Goal: Transaction & Acquisition: Purchase product/service

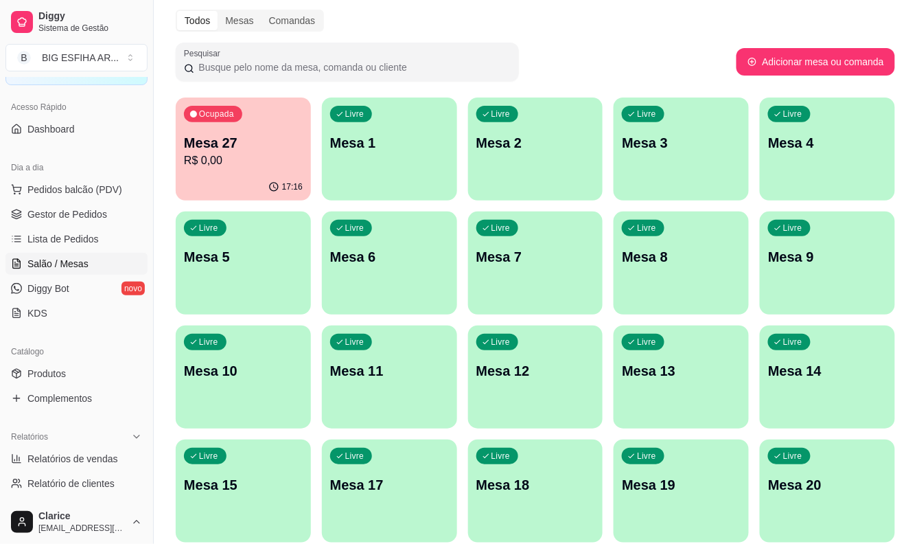
scroll to position [76, 0]
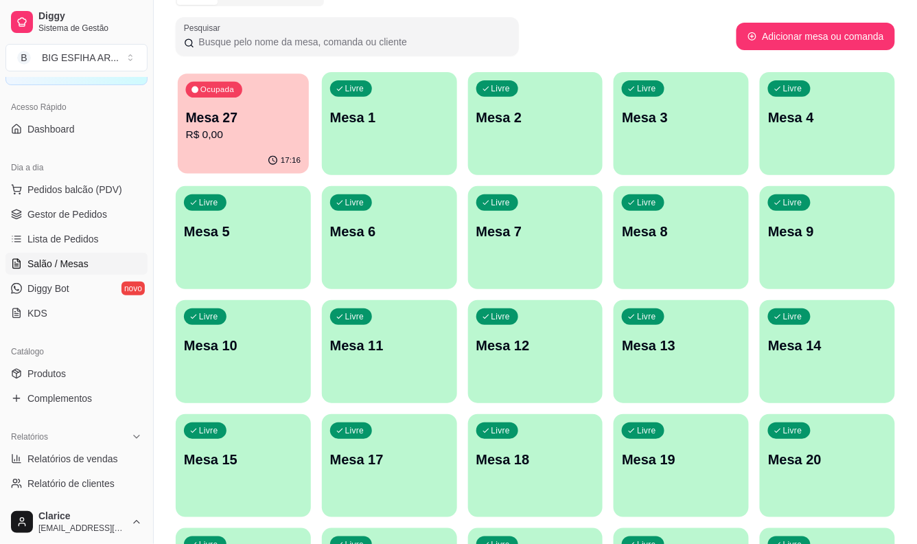
click at [244, 133] on p "R$ 0,00" at bounding box center [243, 135] width 115 height 16
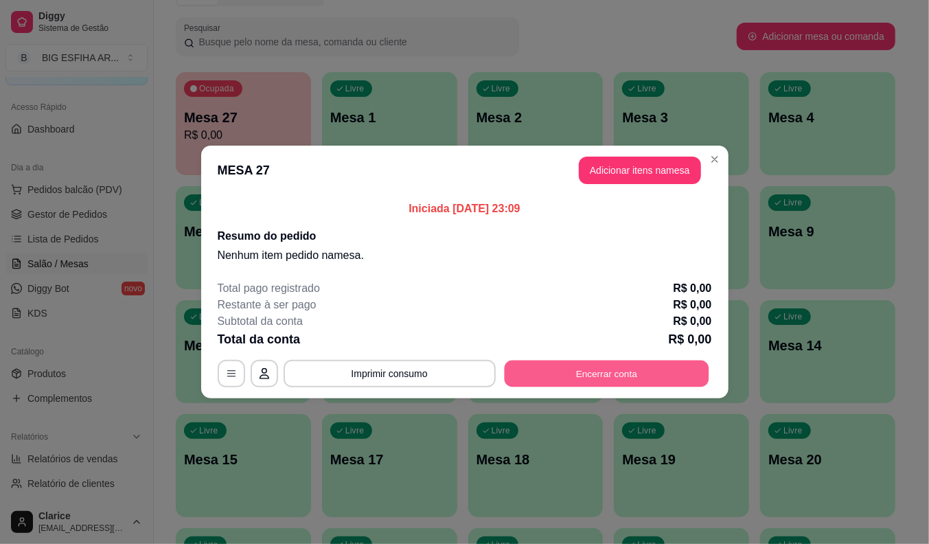
click at [605, 382] on button "Encerrar conta" at bounding box center [606, 373] width 205 height 27
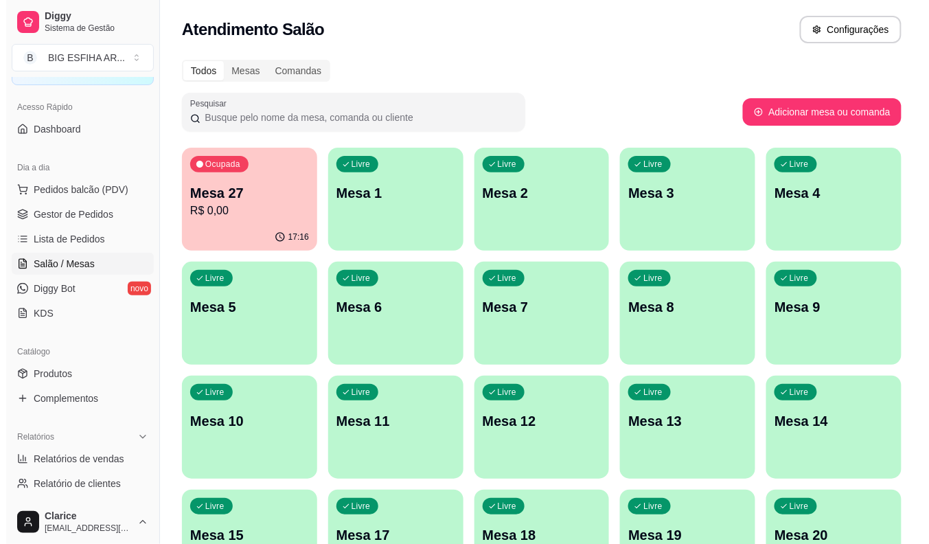
scroll to position [0, 0]
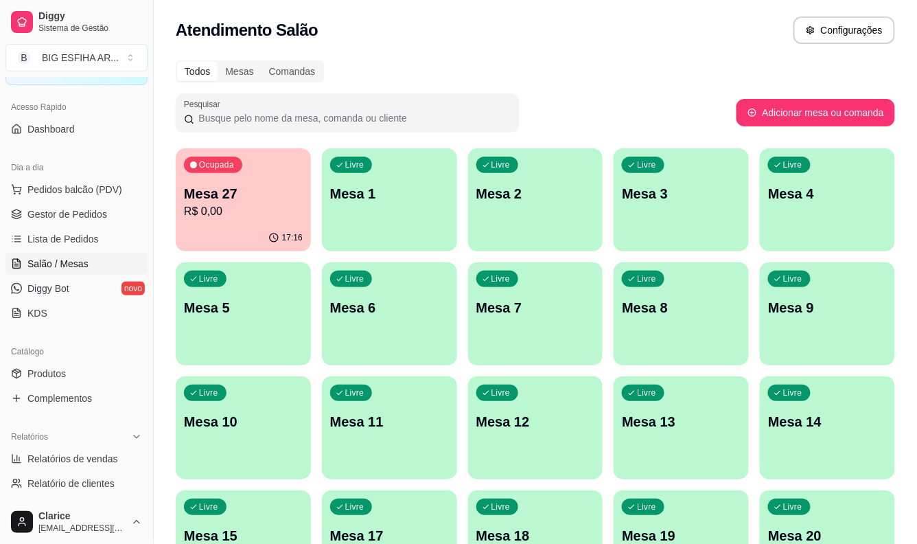
click at [243, 192] on p "Mesa 27" at bounding box center [243, 193] width 119 height 19
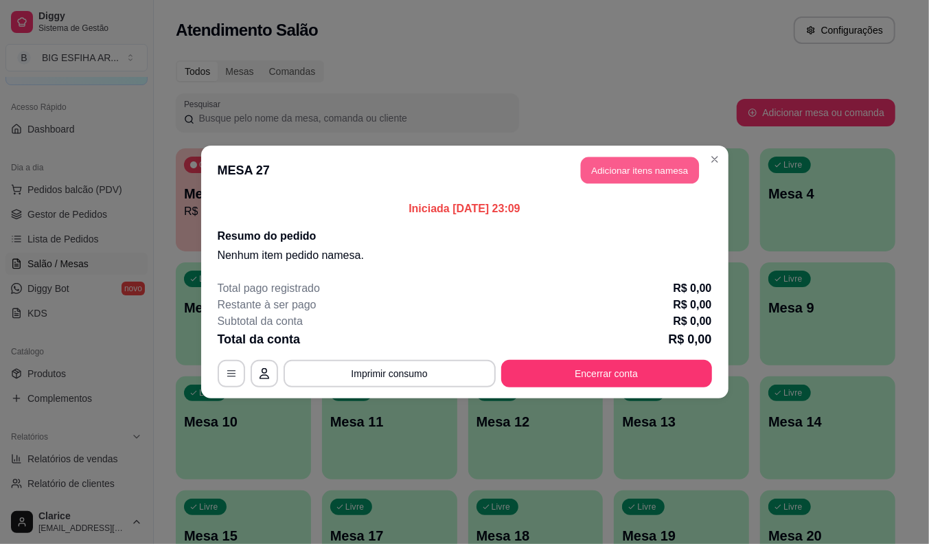
click at [636, 159] on button "Adicionar itens na mesa" at bounding box center [640, 170] width 118 height 27
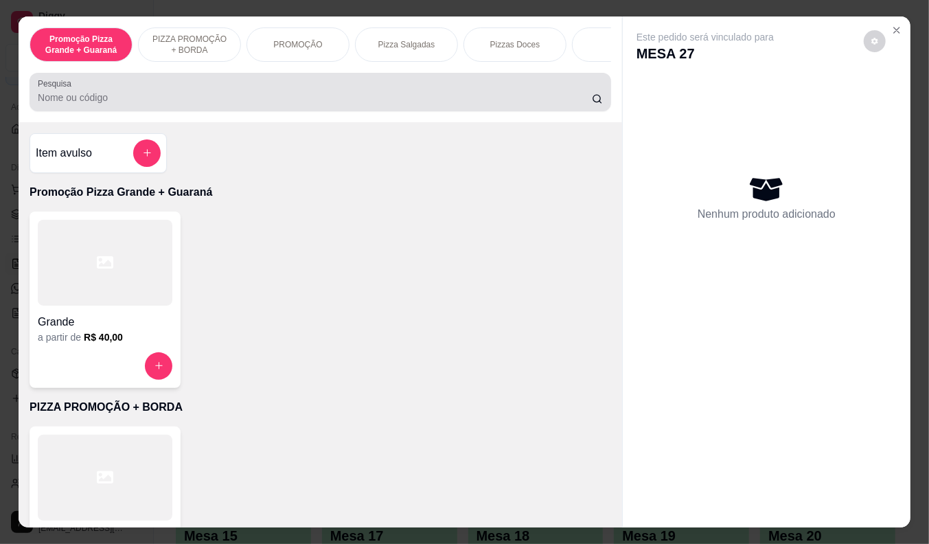
click at [371, 98] on input "Pesquisa" at bounding box center [315, 98] width 554 height 14
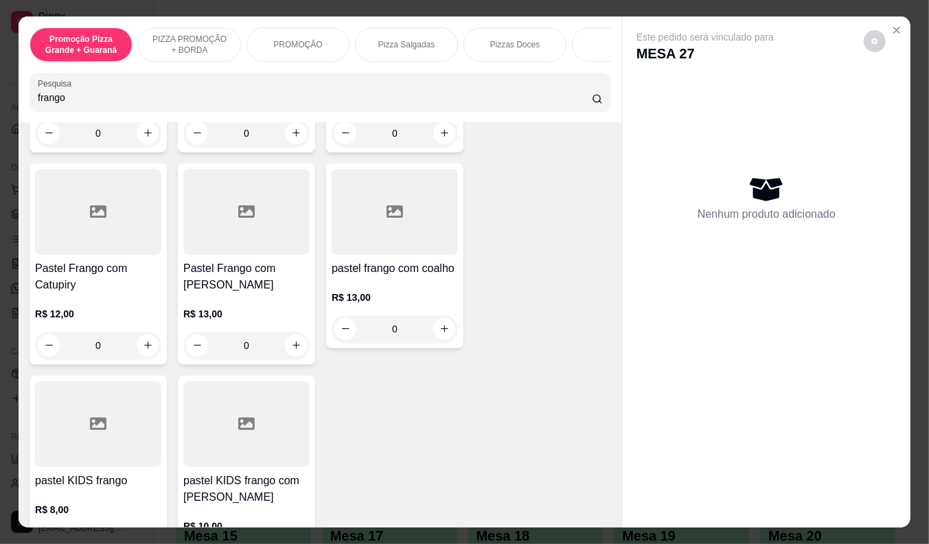
scroll to position [457, 0]
type input "frango"
click at [380, 241] on div at bounding box center [395, 211] width 126 height 86
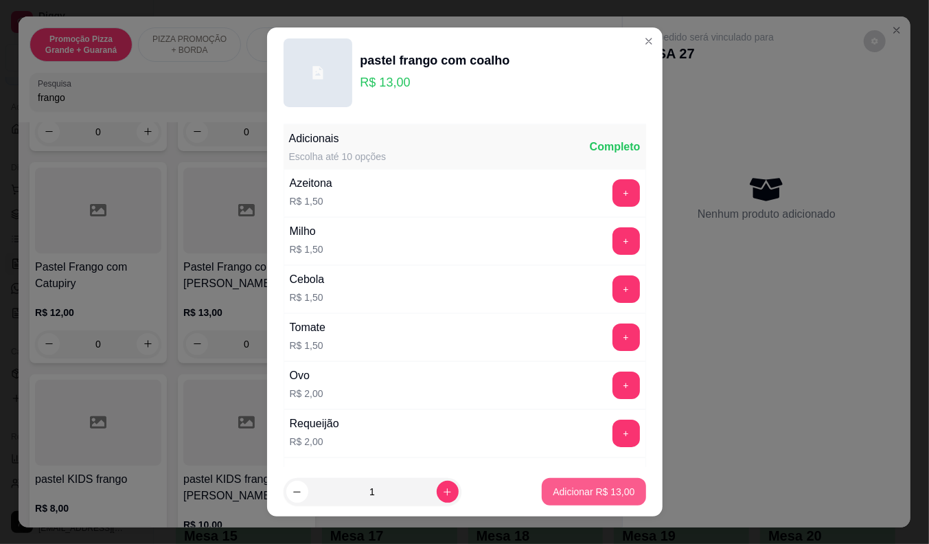
click at [602, 491] on p "Adicionar R$ 13,00" at bounding box center [594, 492] width 82 height 14
type input "1"
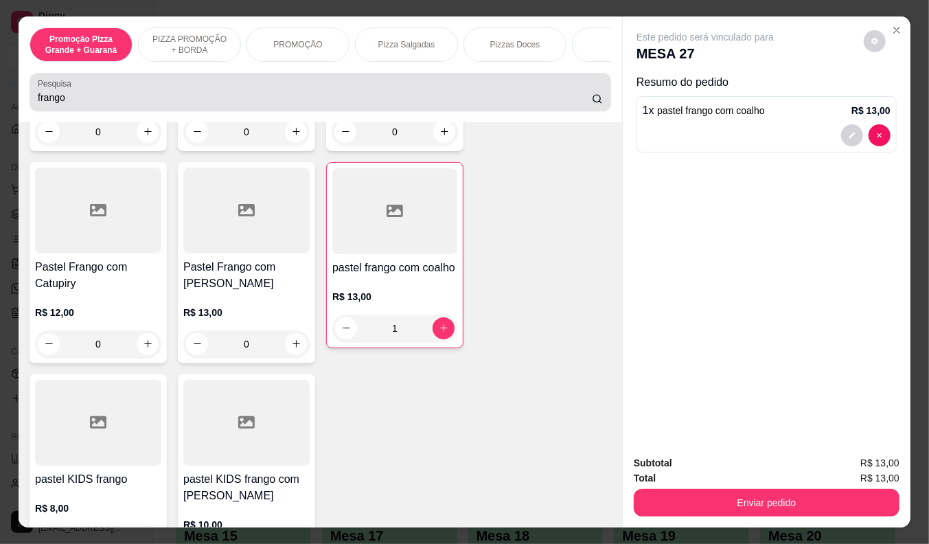
click at [227, 81] on div "Pesquisa frango" at bounding box center [320, 92] width 581 height 38
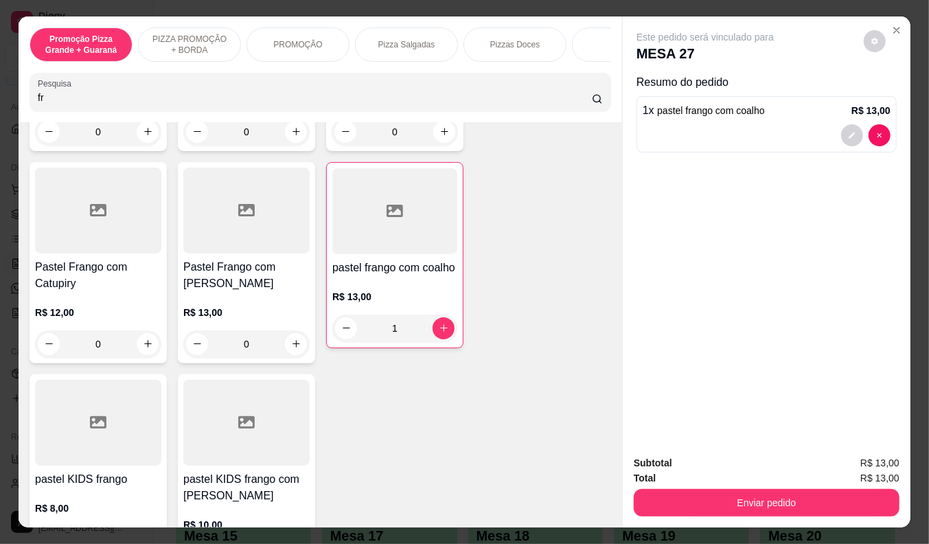
type input "f"
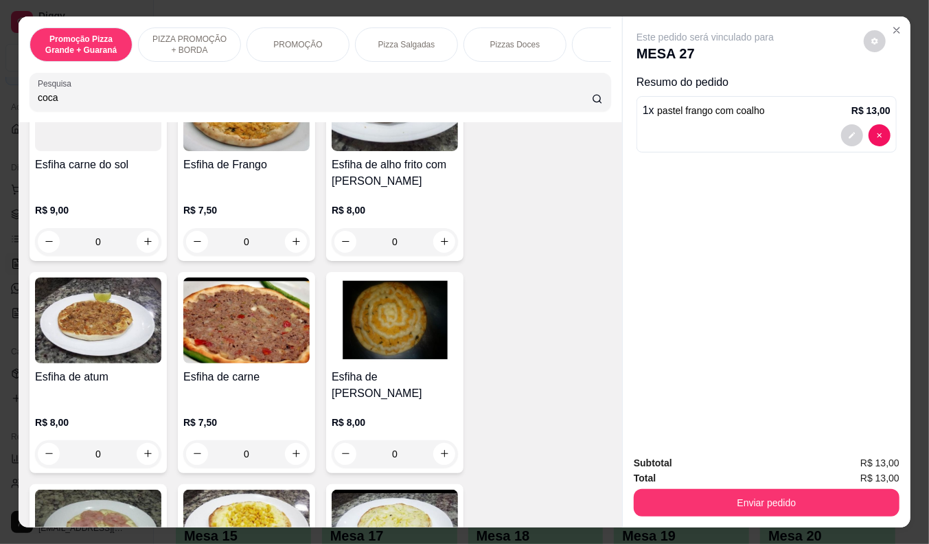
scroll to position [3306, 0]
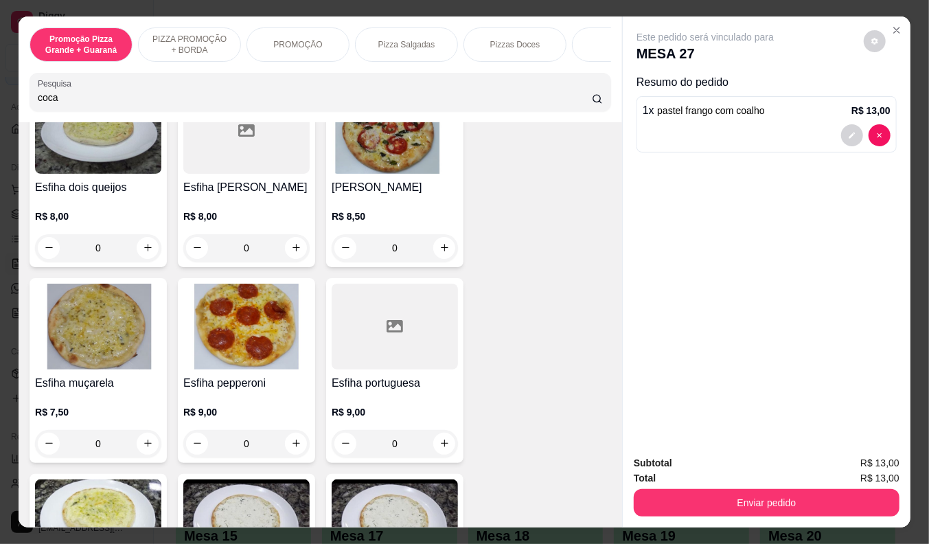
type input "coca"
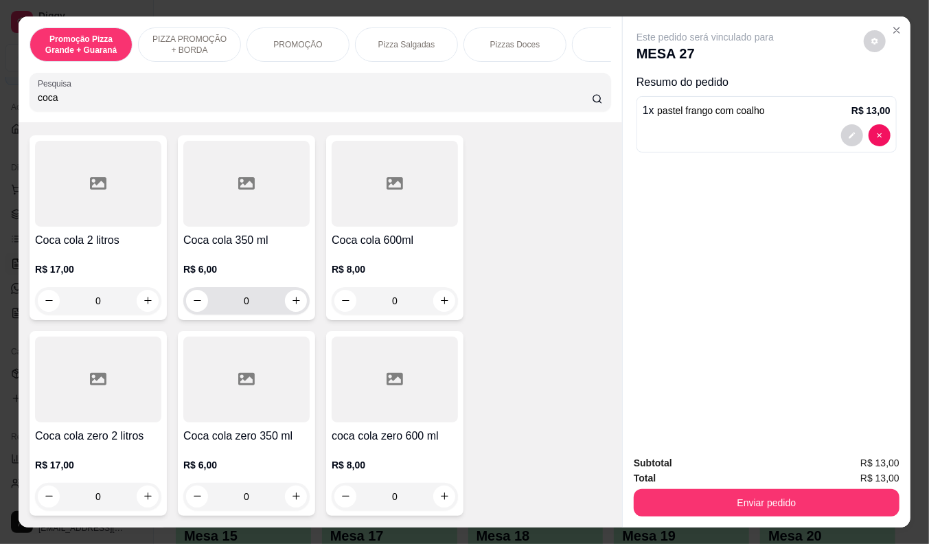
scroll to position [152, 0]
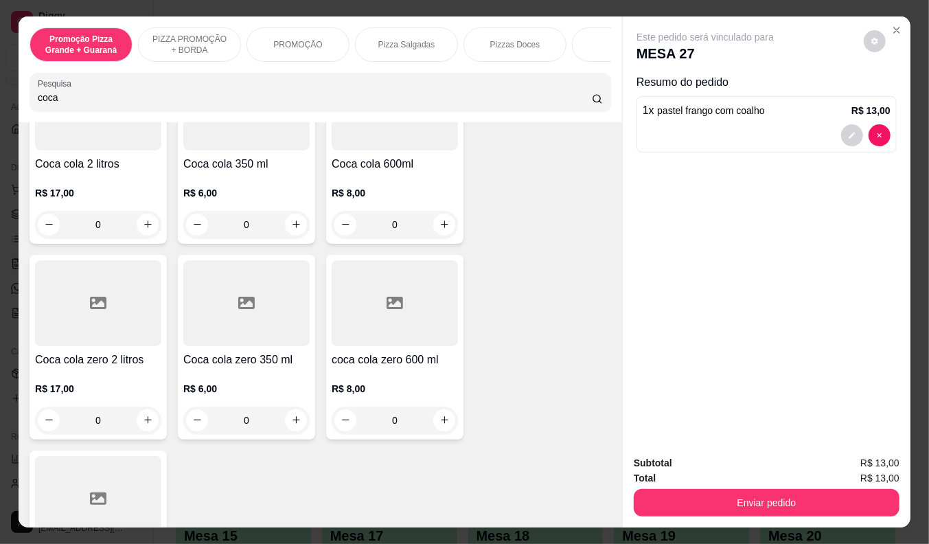
click at [392, 346] on div at bounding box center [395, 303] width 126 height 86
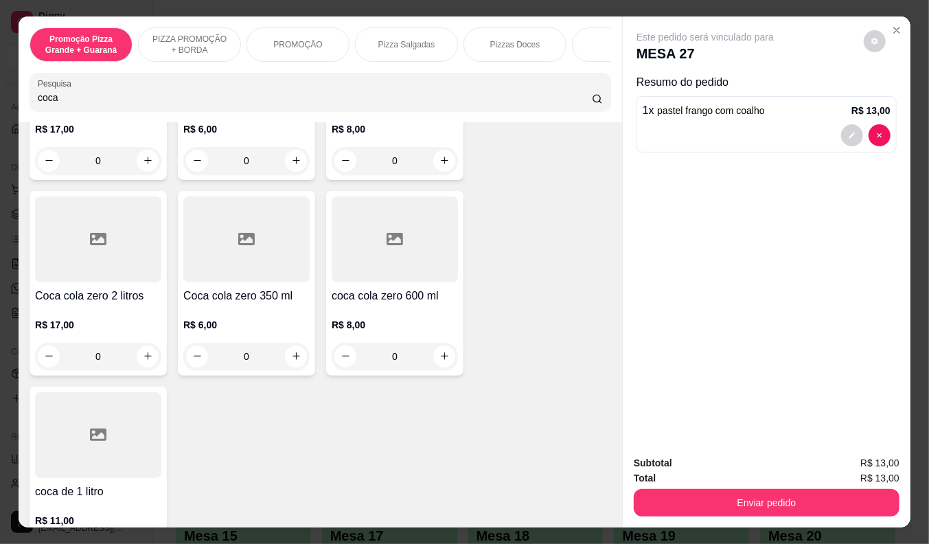
scroll to position [229, 0]
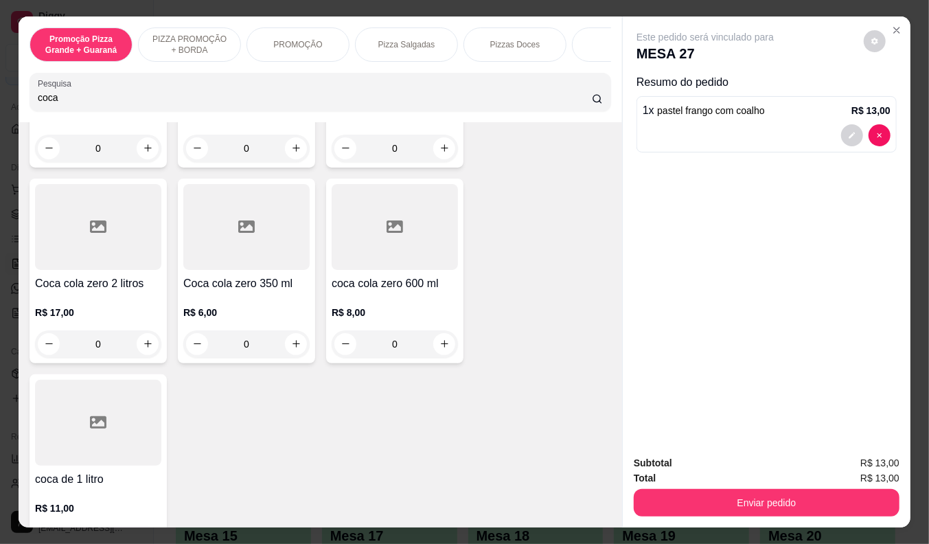
click at [240, 283] on h4 "Coca cola zero 350 ml" at bounding box center [246, 283] width 126 height 16
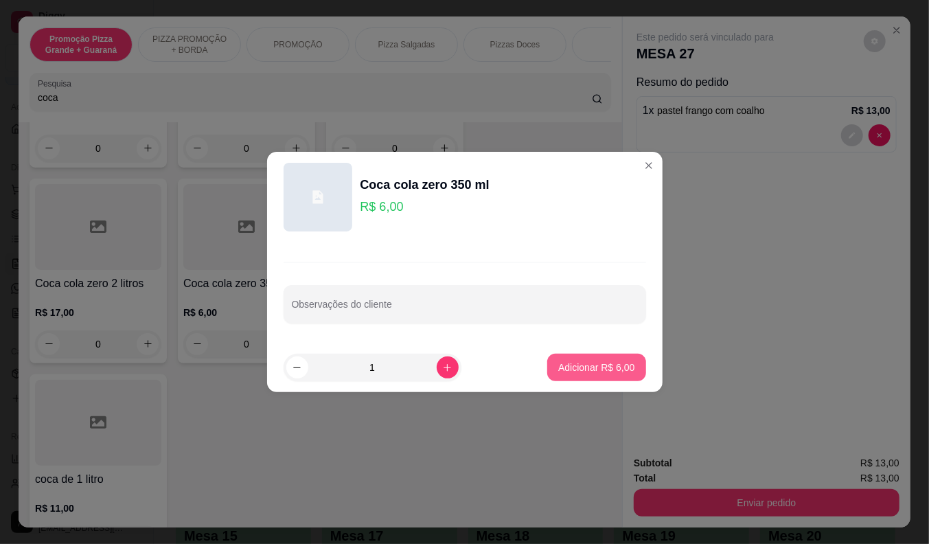
click at [601, 352] on footer "1 Adicionar R$ 6,00" at bounding box center [464, 367] width 395 height 49
click at [599, 368] on p "Adicionar R$ 6,00" at bounding box center [597, 366] width 74 height 13
type input "1"
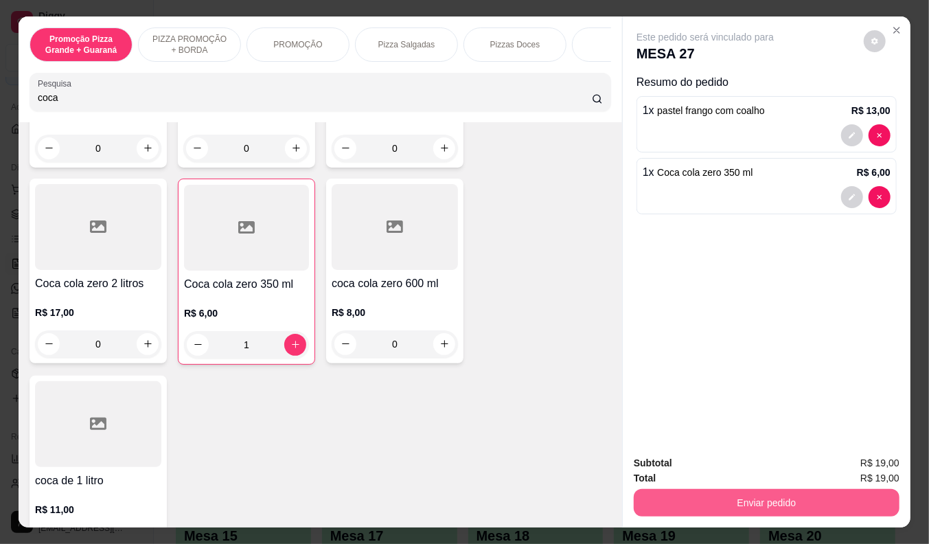
click at [723, 501] on button "Enviar pedido" at bounding box center [767, 502] width 266 height 27
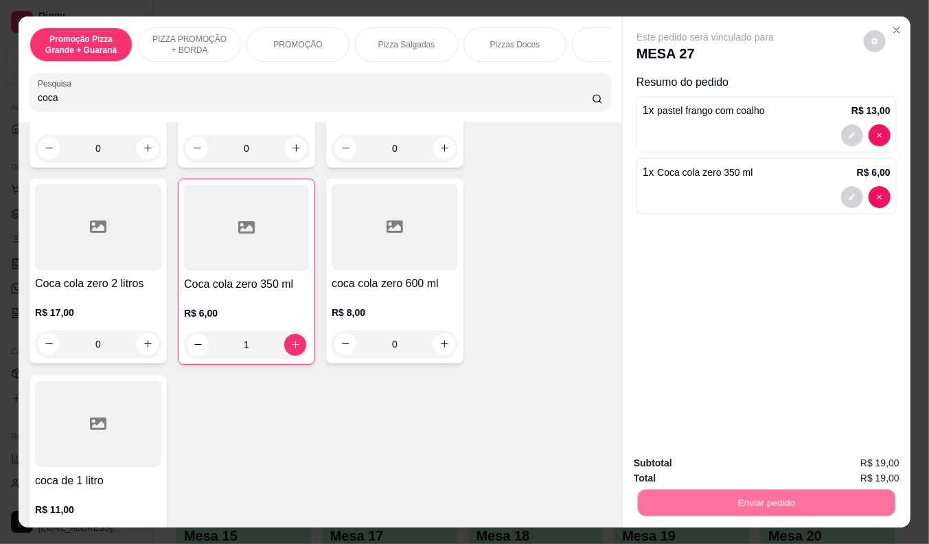
click at [714, 465] on button "Não registrar e enviar pedido" at bounding box center [720, 462] width 139 height 25
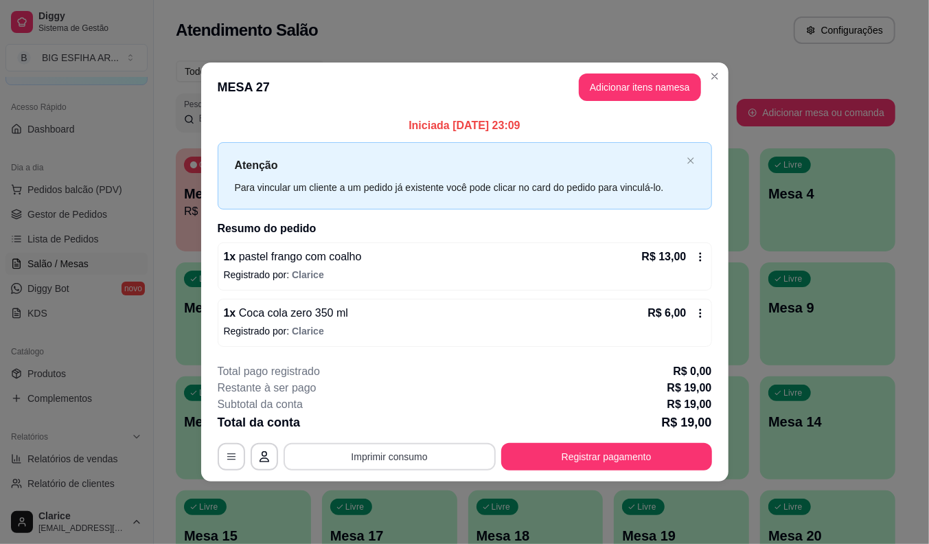
click at [376, 450] on button "Imprimir consumo" at bounding box center [390, 456] width 212 height 27
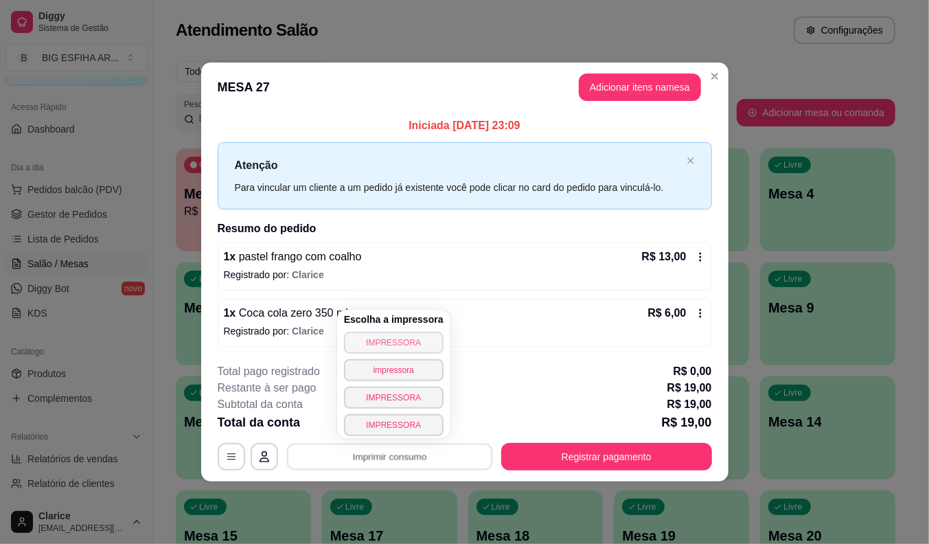
click at [389, 338] on button "IMPRESSORA" at bounding box center [394, 343] width 100 height 22
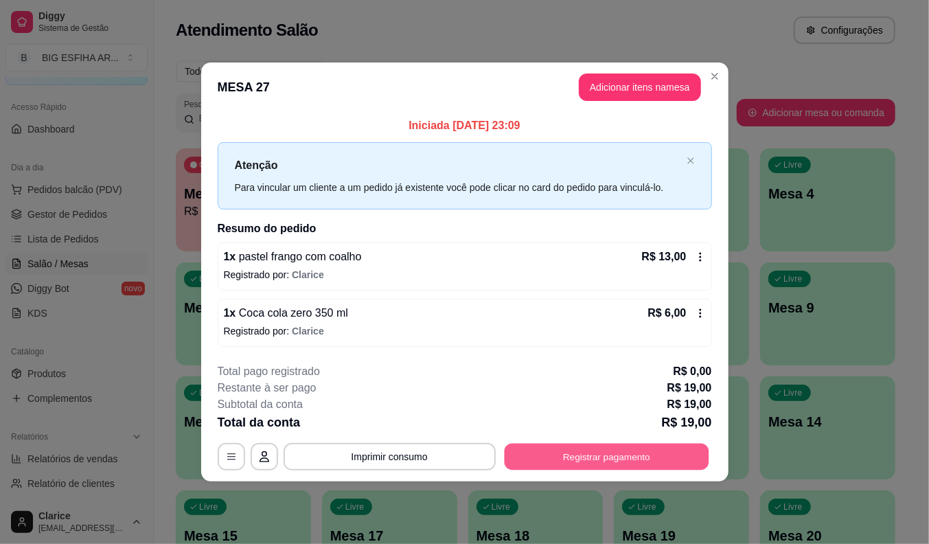
click at [592, 456] on button "Registrar pagamento" at bounding box center [606, 456] width 205 height 27
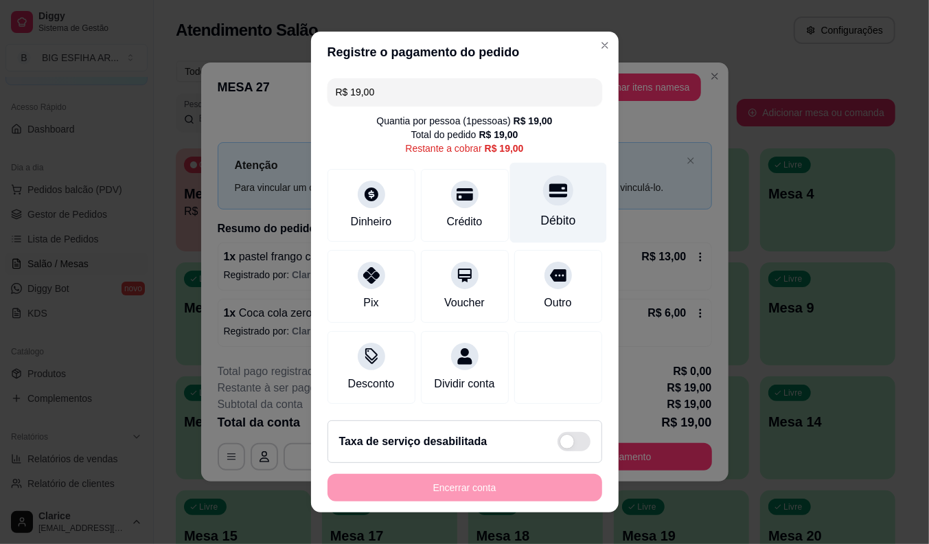
click at [549, 195] on icon at bounding box center [558, 190] width 18 height 18
type input "R$ 0,00"
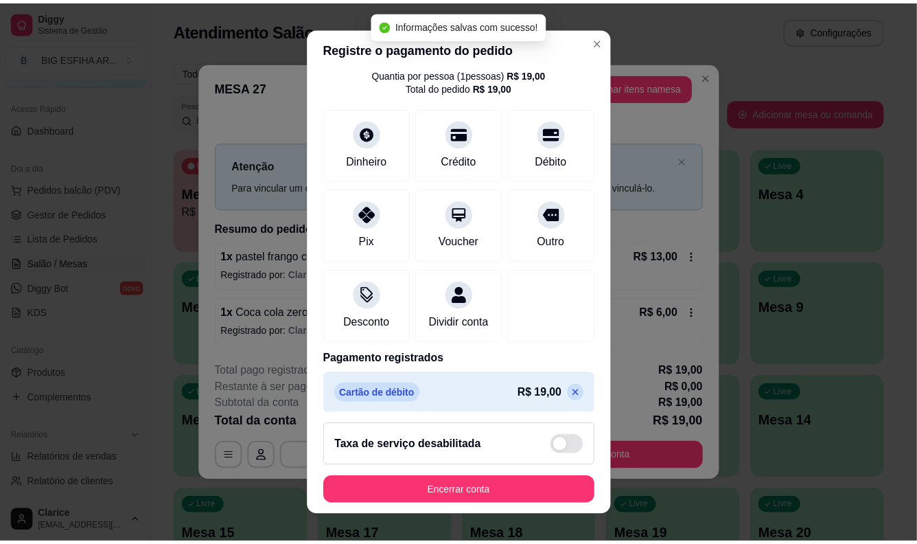
scroll to position [65, 0]
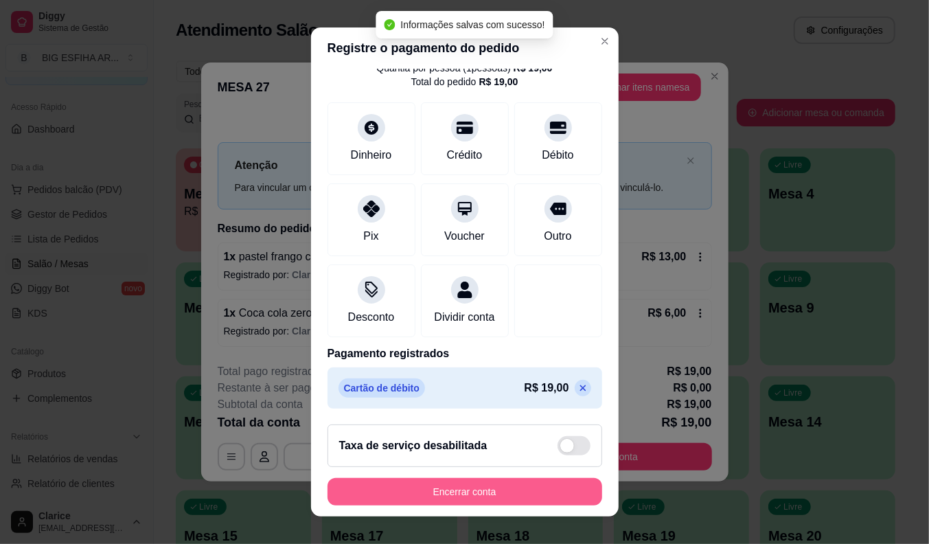
click at [431, 487] on button "Encerrar conta" at bounding box center [464, 491] width 275 height 27
